Goal: Task Accomplishment & Management: Use online tool/utility

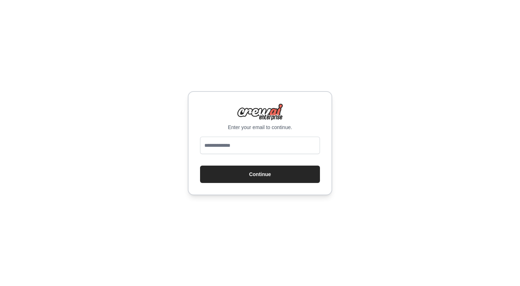
type input "**********"
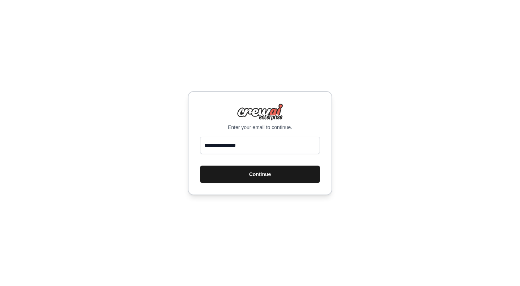
click at [256, 174] on button "Continue" at bounding box center [260, 173] width 120 height 17
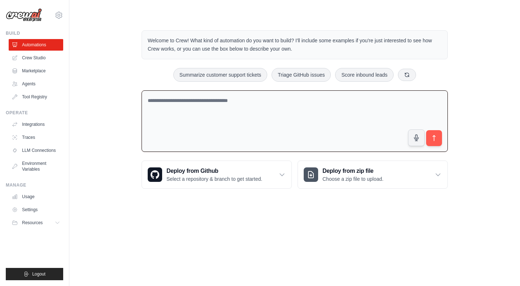
click at [253, 99] on textarea at bounding box center [295, 121] width 306 height 62
click at [279, 178] on icon at bounding box center [281, 174] width 7 height 7
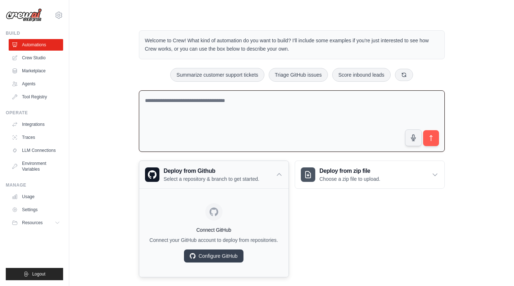
click at [279, 178] on icon at bounding box center [279, 174] width 7 height 7
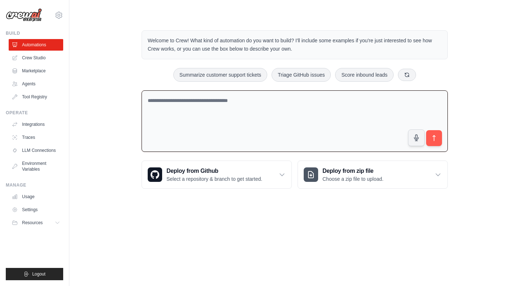
click at [253, 133] on textarea at bounding box center [295, 121] width 306 height 62
click at [249, 104] on textarea at bounding box center [295, 121] width 306 height 62
type textarea "*"
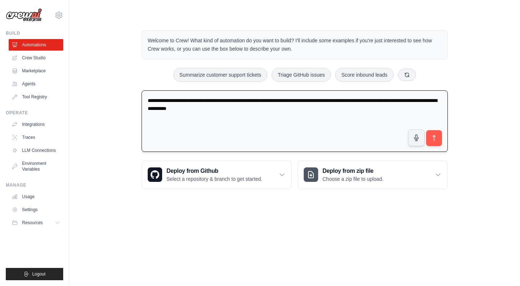
type textarea "**********"
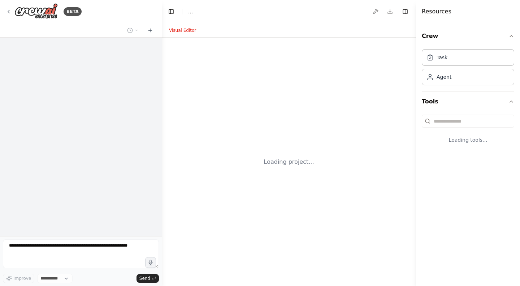
select select "****"
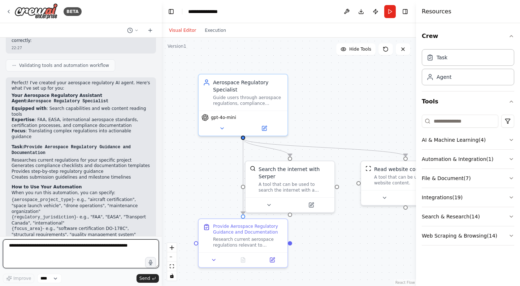
scroll to position [363, 0]
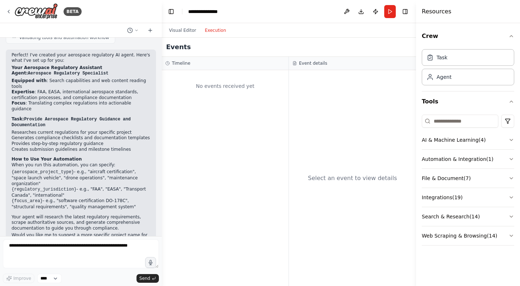
click at [215, 27] on button "Execution" at bounding box center [215, 30] width 30 height 9
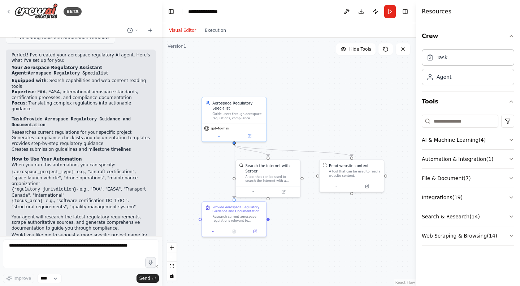
click at [180, 29] on button "Visual Editor" at bounding box center [183, 30] width 36 height 9
click at [71, 254] on textarea at bounding box center [81, 253] width 156 height 29
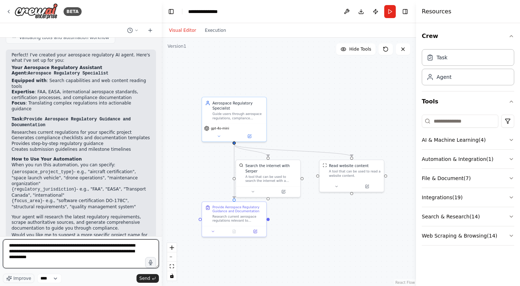
type textarea "**********"
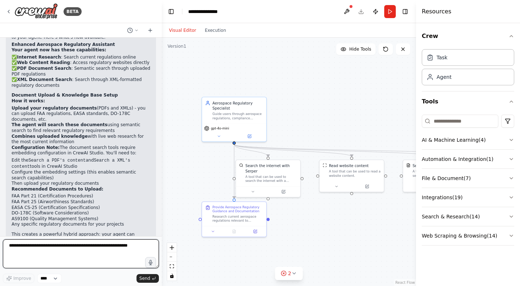
scroll to position [804, 0]
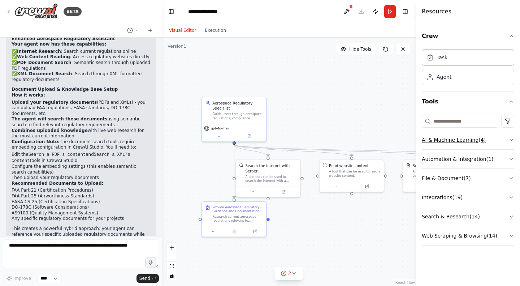
click at [478, 144] on button "AI & Machine Learning ( 4 )" at bounding box center [468, 139] width 92 height 19
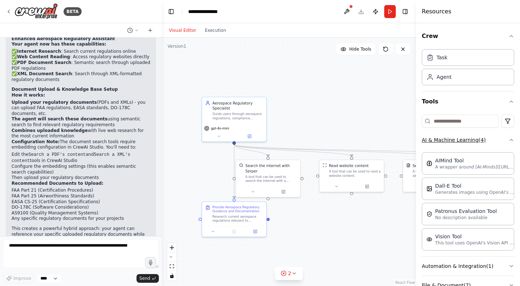
click at [478, 144] on button "AI & Machine Learning ( 4 )" at bounding box center [468, 139] width 92 height 19
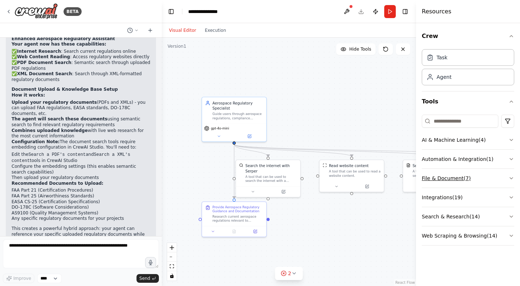
click at [482, 174] on button "File & Document ( 7 )" at bounding box center [468, 178] width 92 height 19
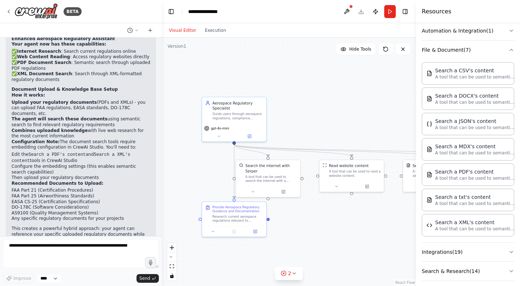
scroll to position [128, 0]
click at [479, 56] on button "File & Document ( 7 )" at bounding box center [468, 50] width 92 height 19
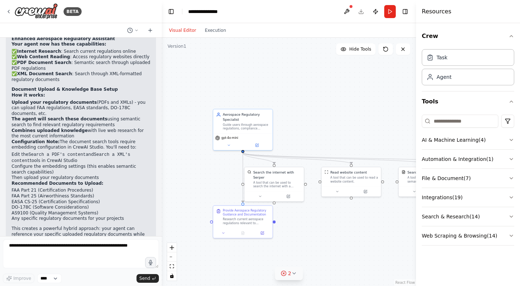
click at [296, 276] on button "2" at bounding box center [289, 272] width 28 height 13
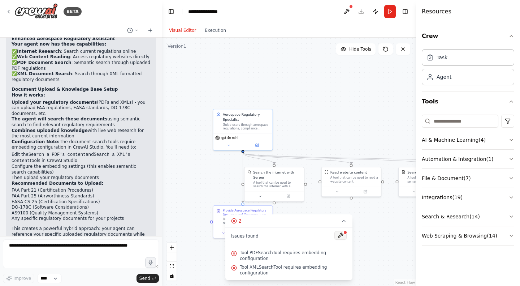
click at [341, 239] on button at bounding box center [340, 235] width 12 height 9
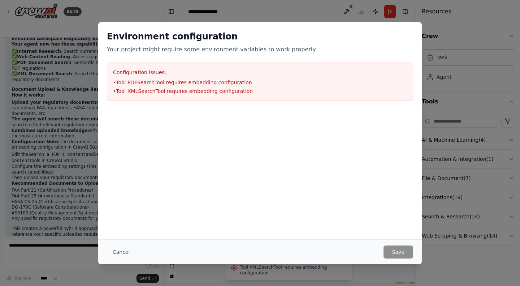
click at [336, 5] on div "Environment configuration Your project might require some environment variables…" at bounding box center [260, 143] width 520 height 286
click at [124, 253] on button "Cancel" at bounding box center [121, 251] width 29 height 13
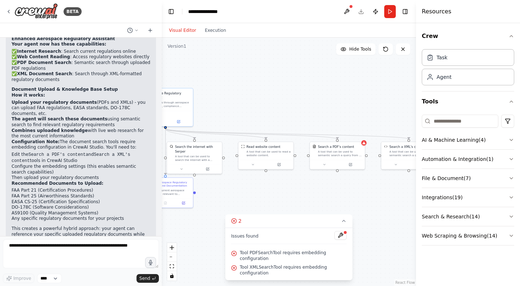
drag, startPoint x: 205, startPoint y: 211, endPoint x: 127, endPoint y: 182, distance: 83.4
click at [127, 182] on div "BETA I wand an AI agent that helps me with aeropsace tasks. It shall guide me t…" at bounding box center [260, 143] width 520 height 286
click at [326, 164] on icon at bounding box center [324, 164] width 4 height 4
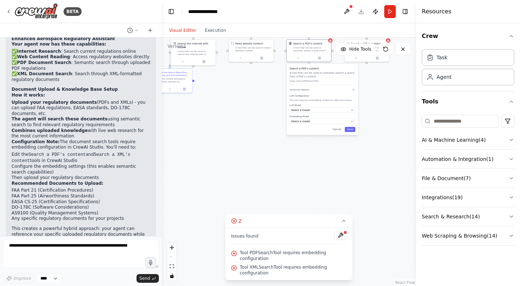
drag, startPoint x: 314, startPoint y: 199, endPoint x: 282, endPoint y: 91, distance: 113.3
click at [282, 91] on div ".deletable-edge-delete-btn { width: 20px; height: 20px; border: 0px solid #ffff…" at bounding box center [289, 162] width 254 height 248
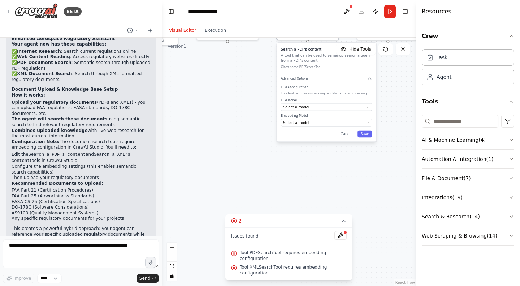
click at [346, 153] on div ".deletable-edge-delete-btn { width: 20px; height: 20px; border: 0px solid #ffff…" at bounding box center [289, 162] width 254 height 248
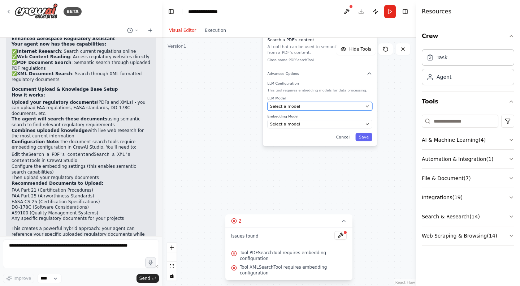
click at [360, 105] on div "Select a model" at bounding box center [316, 106] width 93 height 6
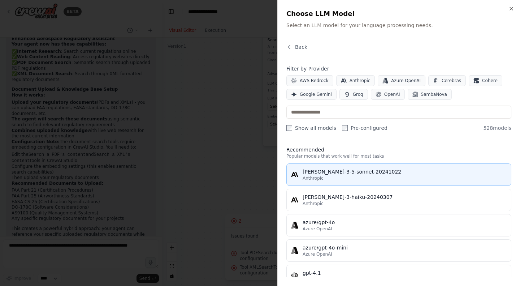
click at [340, 175] on div "claude-3-5-sonnet-20241022" at bounding box center [405, 171] width 204 height 7
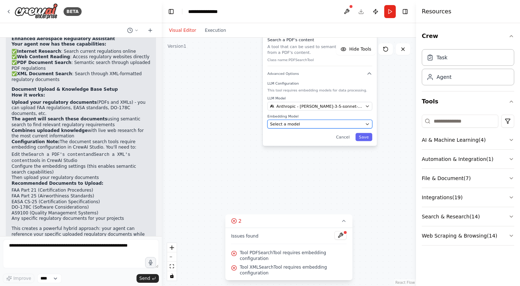
click at [332, 125] on div "Select a model" at bounding box center [316, 124] width 93 height 6
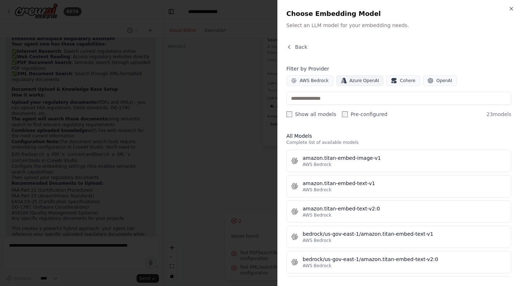
click at [362, 81] on span "Azure OpenAI" at bounding box center [364, 81] width 30 height 6
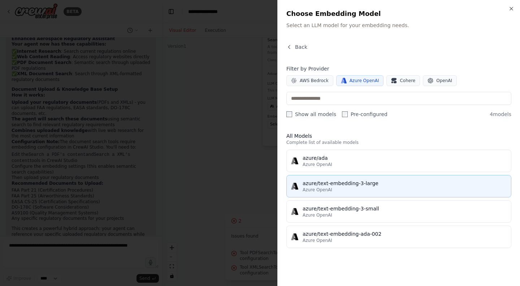
click at [353, 187] on div "Azure OpenAI" at bounding box center [405, 190] width 204 height 6
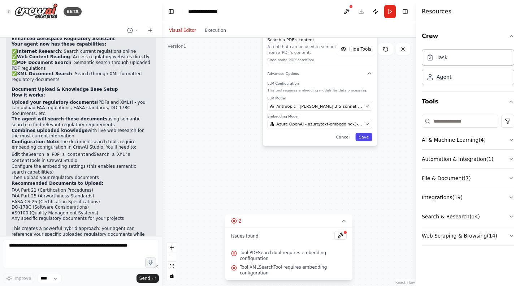
click at [369, 138] on button "Save" at bounding box center [363, 137] width 17 height 8
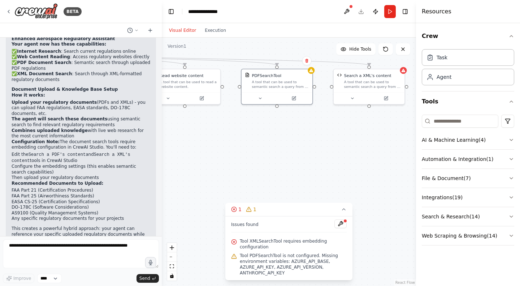
drag, startPoint x: 347, startPoint y: 129, endPoint x: 326, endPoint y: 204, distance: 78.0
click at [326, 204] on div ".deletable-edge-delete-btn { width: 20px; height: 20px; border: 0px solid #ffff…" at bounding box center [289, 162] width 254 height 248
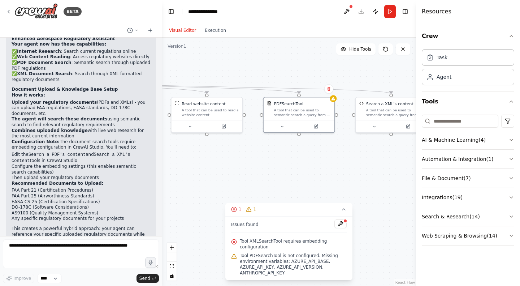
drag, startPoint x: 366, startPoint y: 132, endPoint x: 388, endPoint y: 160, distance: 35.7
click at [388, 160] on div ".deletable-edge-delete-btn { width: 20px; height: 20px; border: 0px solid #ffff…" at bounding box center [289, 162] width 254 height 248
click at [281, 125] on icon at bounding box center [282, 125] width 2 height 1
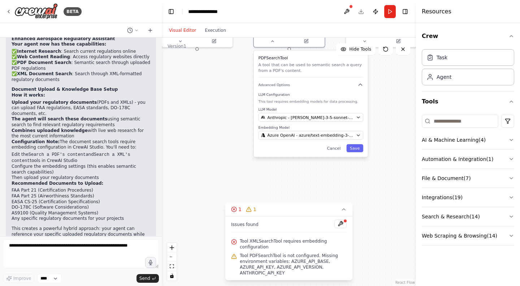
drag, startPoint x: 388, startPoint y: 217, endPoint x: 378, endPoint y: 134, distance: 84.3
click at [378, 134] on div ".deletable-edge-delete-btn { width: 20px; height: 20px; border: 0px solid #ffff…" at bounding box center [289, 162] width 254 height 248
click at [335, 136] on span "Azure OpenAI - azure/text-embedding-3-large" at bounding box center [310, 134] width 86 height 6
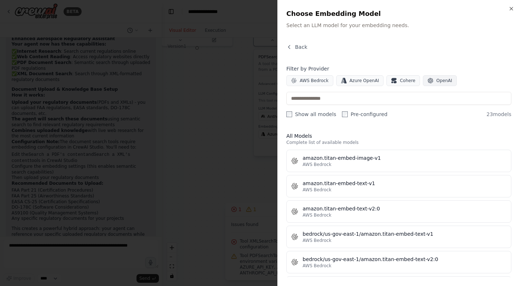
click at [438, 81] on span "OpenAI" at bounding box center [444, 81] width 16 height 6
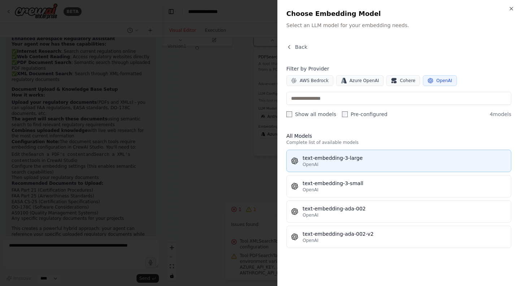
click at [361, 161] on div "OpenAI" at bounding box center [405, 164] width 204 height 6
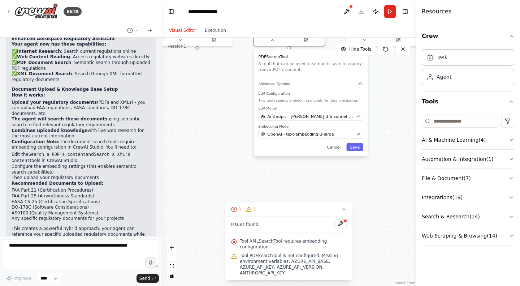
click at [361, 162] on div ".deletable-edge-delete-btn { width: 20px; height: 20px; border: 0px solid #ffff…" at bounding box center [289, 162] width 254 height 248
click at [358, 147] on button "Save" at bounding box center [354, 147] width 17 height 8
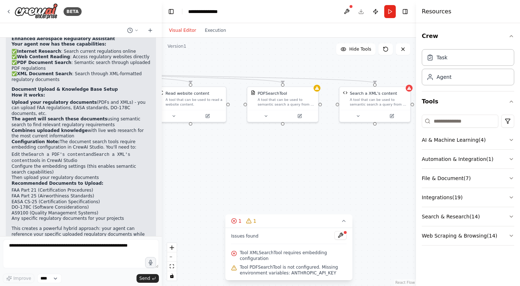
drag, startPoint x: 369, startPoint y: 118, endPoint x: 362, endPoint y: 194, distance: 76.1
click at [362, 194] on div ".deletable-edge-delete-btn { width: 20px; height: 20px; border: 0px solid #ffff…" at bounding box center [289, 162] width 254 height 248
click at [359, 116] on icon at bounding box center [358, 114] width 5 height 5
click at [365, 199] on span "Select a model" at bounding box center [362, 199] width 30 height 6
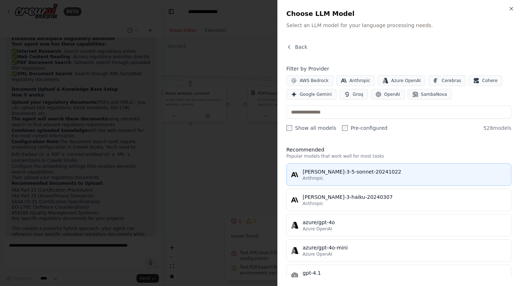
click at [370, 174] on div "claude-3-5-sonnet-20241022" at bounding box center [405, 171] width 204 height 7
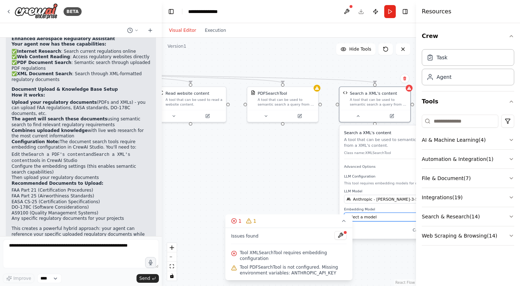
click at [371, 215] on span "Select a model" at bounding box center [362, 217] width 30 height 6
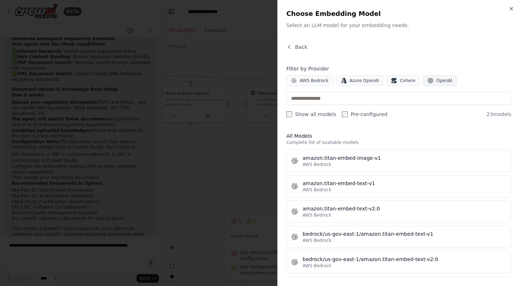
click at [436, 80] on span "OpenAI" at bounding box center [444, 81] width 16 height 6
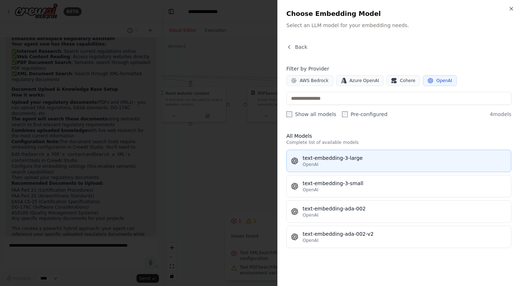
click at [360, 160] on div "text-embedding-3-large" at bounding box center [405, 157] width 204 height 7
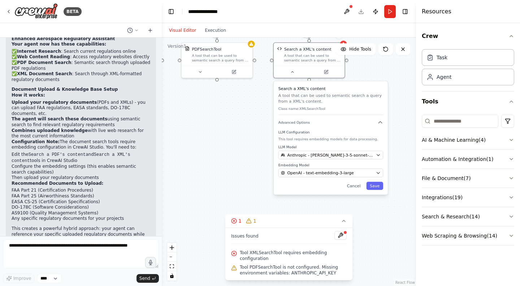
drag, startPoint x: 288, startPoint y: 145, endPoint x: 259, endPoint y: 118, distance: 40.3
click at [253, 118] on div ".deletable-edge-delete-btn { width: 20px; height: 20px; border: 0px solid #ffff…" at bounding box center [289, 162] width 254 height 248
click at [377, 184] on button "Save" at bounding box center [372, 185] width 17 height 8
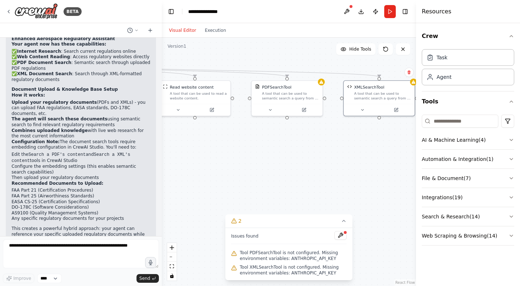
drag, startPoint x: 317, startPoint y: 121, endPoint x: 389, endPoint y: 160, distance: 81.9
click at [389, 160] on div ".deletable-edge-delete-btn { width: 20px; height: 20px; border: 0px solid #ffff…" at bounding box center [289, 162] width 254 height 248
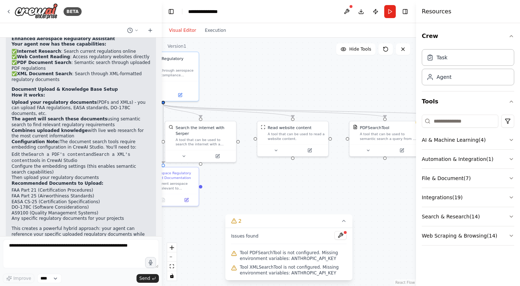
drag, startPoint x: 282, startPoint y: 166, endPoint x: 375, endPoint y: 205, distance: 101.2
click at [375, 205] on div ".deletable-edge-delete-btn { width: 20px; height: 20px; border: 0px solid #ffff…" at bounding box center [289, 162] width 254 height 248
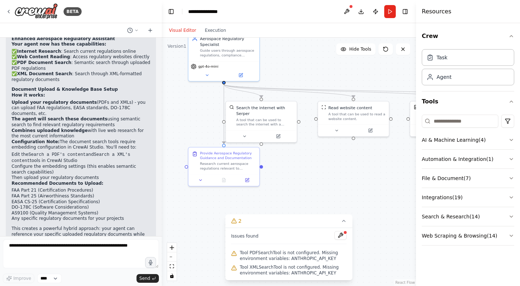
drag, startPoint x: 300, startPoint y: 180, endPoint x: 361, endPoint y: 161, distance: 63.9
click at [361, 161] on div ".deletable-edge-delete-btn { width: 20px; height: 20px; border: 0px solid #ffff…" at bounding box center [289, 162] width 254 height 248
click at [200, 179] on icon at bounding box center [201, 178] width 5 height 5
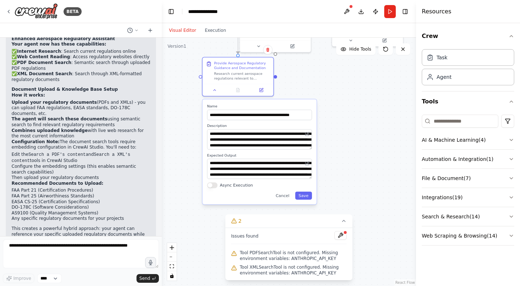
drag, startPoint x: 343, startPoint y: 184, endPoint x: 356, endPoint y: 95, distance: 90.5
click at [356, 95] on div ".deletable-edge-delete-btn { width: 20px; height: 20px; border: 0px solid #ffff…" at bounding box center [289, 162] width 254 height 248
click at [307, 197] on button "Save" at bounding box center [303, 195] width 17 height 8
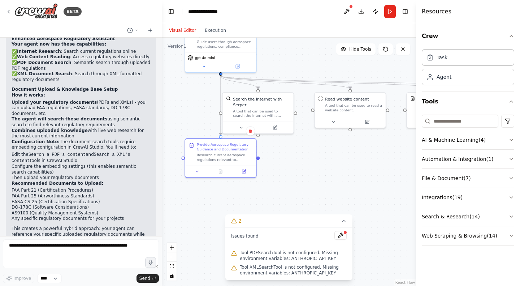
drag, startPoint x: 345, startPoint y: 116, endPoint x: 299, endPoint y: 147, distance: 55.7
click at [329, 195] on div ".deletable-edge-delete-btn { width: 20px; height: 20px; border: 0px solid #ffff…" at bounding box center [289, 162] width 254 height 248
click at [244, 122] on button at bounding box center [241, 125] width 32 height 7
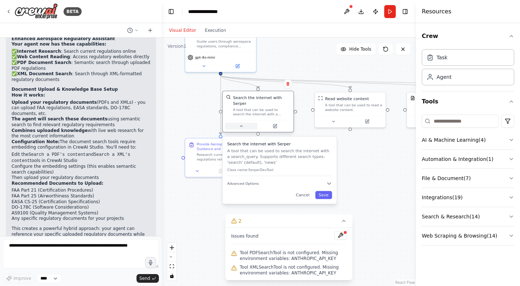
click at [244, 122] on button at bounding box center [241, 125] width 32 height 7
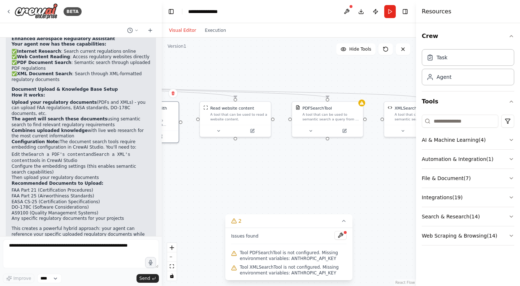
drag, startPoint x: 377, startPoint y: 152, endPoint x: 262, endPoint y: 161, distance: 114.8
click at [262, 161] on div ".deletable-edge-delete-btn { width: 20px; height: 20px; border: 0px solid #ffff…" at bounding box center [289, 162] width 254 height 248
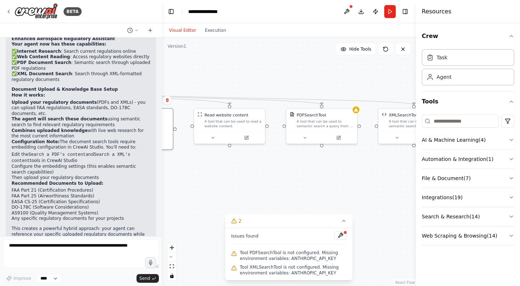
drag, startPoint x: 319, startPoint y: 160, endPoint x: 313, endPoint y: 166, distance: 9.0
click at [313, 166] on div ".deletable-edge-delete-btn { width: 20px; height: 20px; border: 0px solid #ffff…" at bounding box center [289, 162] width 254 height 248
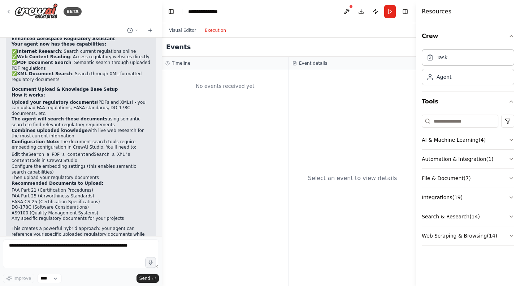
click at [216, 29] on button "Execution" at bounding box center [215, 30] width 30 height 9
click at [219, 80] on div "No events received yet" at bounding box center [224, 86] width 119 height 25
click at [385, 118] on div "Select an event to view details" at bounding box center [352, 178] width 127 height 216
click at [182, 29] on button "Visual Editor" at bounding box center [183, 30] width 36 height 9
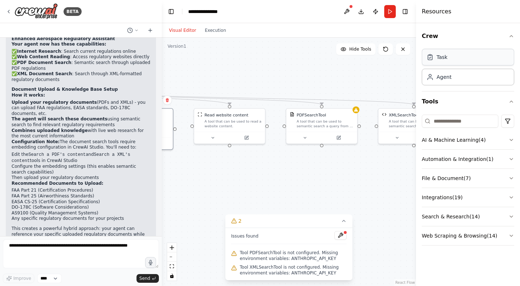
click at [473, 62] on div "Task" at bounding box center [468, 57] width 92 height 17
click at [434, 60] on div "Task" at bounding box center [436, 56] width 21 height 7
click at [451, 80] on div "Agent" at bounding box center [468, 76] width 92 height 17
click at [446, 79] on div "Agent" at bounding box center [443, 76] width 15 height 7
click at [449, 62] on div "Task" at bounding box center [468, 57] width 92 height 17
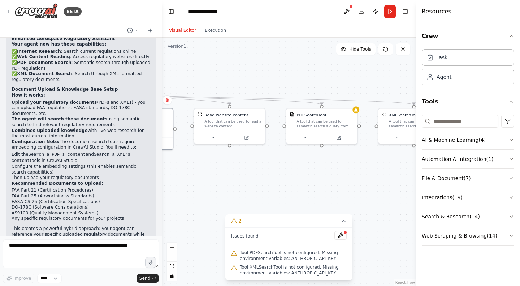
click at [111, 152] on li "Edit the Search a PDF's content and Search a XML's content tools in CrewAI Stud…" at bounding box center [81, 158] width 139 height 12
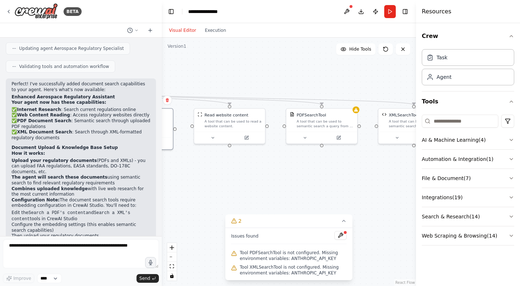
scroll to position [804, 0]
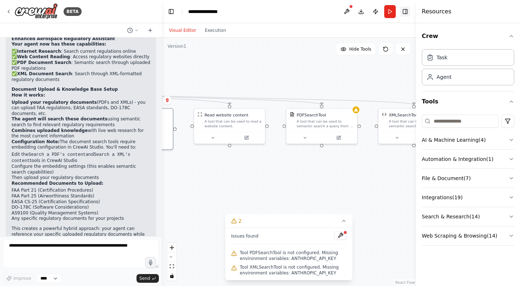
click at [406, 12] on button "Toggle Right Sidebar" at bounding box center [405, 11] width 10 height 10
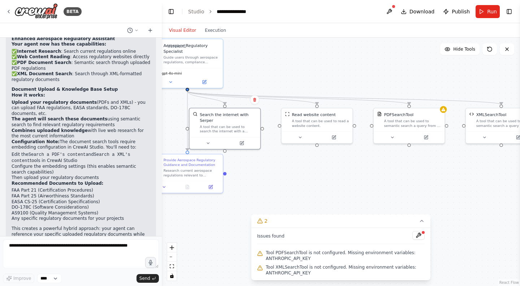
drag, startPoint x: 423, startPoint y: 68, endPoint x: 510, endPoint y: 68, distance: 87.4
click at [510, 68] on div ".deletable-edge-delete-btn { width: 20px; height: 20px; border: 0px solid #ffff…" at bounding box center [341, 162] width 358 height 248
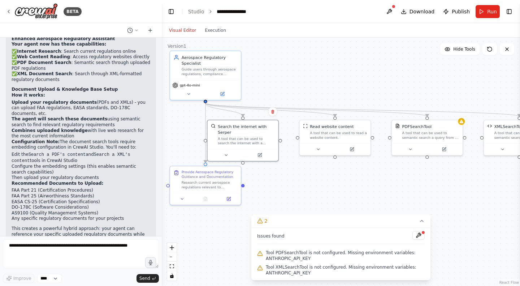
drag, startPoint x: 433, startPoint y: 69, endPoint x: 451, endPoint y: 81, distance: 21.6
click at [451, 81] on div ".deletable-edge-delete-btn { width: 20px; height: 20px; border: 0px solid #ffff…" at bounding box center [341, 162] width 358 height 248
click at [428, 11] on span "Download" at bounding box center [421, 11] width 25 height 7
click at [402, 61] on div ".deletable-edge-delete-btn { width: 20px; height: 20px; border: 0px solid #ffff…" at bounding box center [341, 162] width 358 height 248
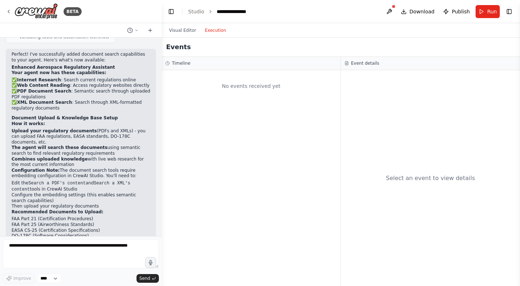
click at [213, 31] on button "Execution" at bounding box center [215, 30] width 30 height 9
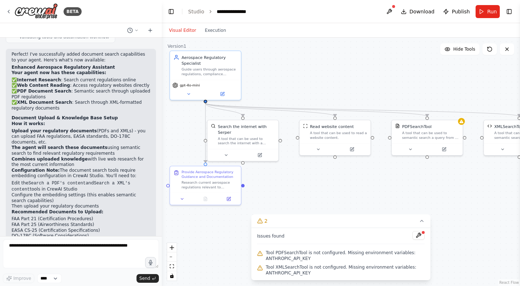
click at [185, 30] on button "Visual Editor" at bounding box center [183, 30] width 36 height 9
click at [491, 8] on span "Run" at bounding box center [492, 11] width 10 height 7
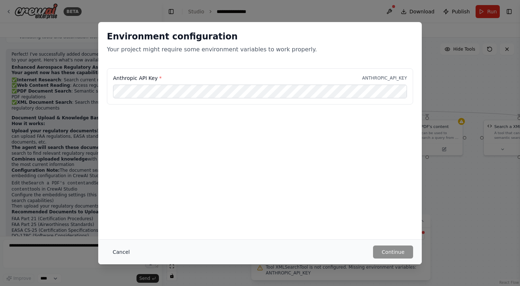
click at [119, 252] on button "Cancel" at bounding box center [121, 251] width 29 height 13
